Goal: Information Seeking & Learning: Learn about a topic

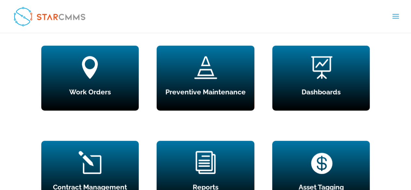
scroll to position [584, 0]
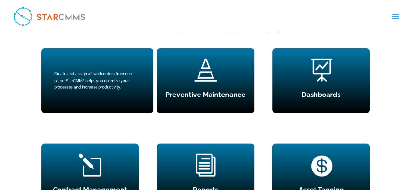
click at [73, 67] on div " Work Orders Create and assign all work orders from one place. StarCMMS helps …" at bounding box center [89, 80] width 97 height 65
click at [73, 70] on div "Create and assign all work orders from one place. StarCMMS helps you optimize y…" at bounding box center [97, 80] width 86 height 20
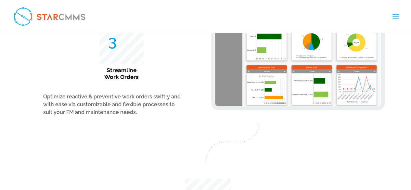
scroll to position [1428, 0]
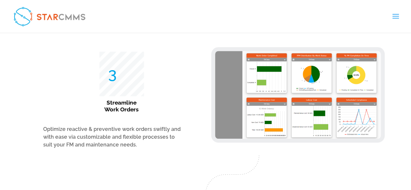
click at [277, 96] on img at bounding box center [298, 95] width 166 height 88
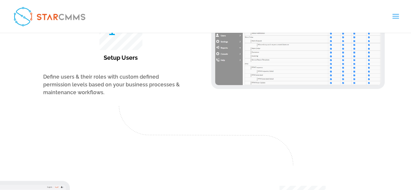
scroll to position [995, 0]
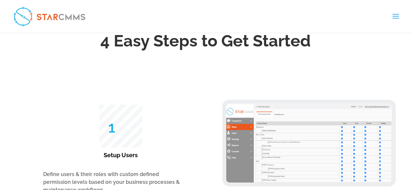
click at [253, 131] on img at bounding box center [309, 143] width 166 height 79
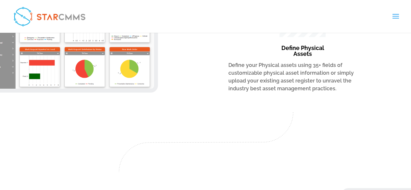
scroll to position [1157, 0]
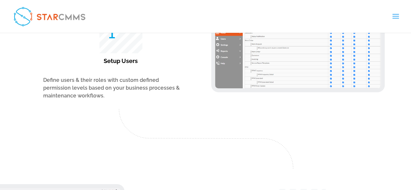
scroll to position [1136, 0]
